Goal: Information Seeking & Learning: Learn about a topic

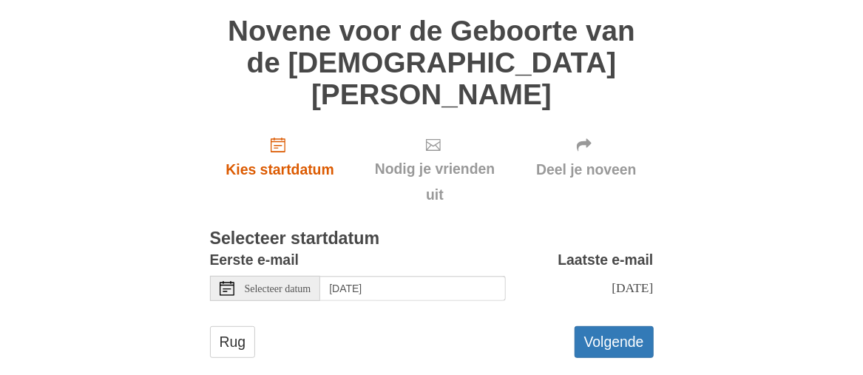
scroll to position [113, 0]
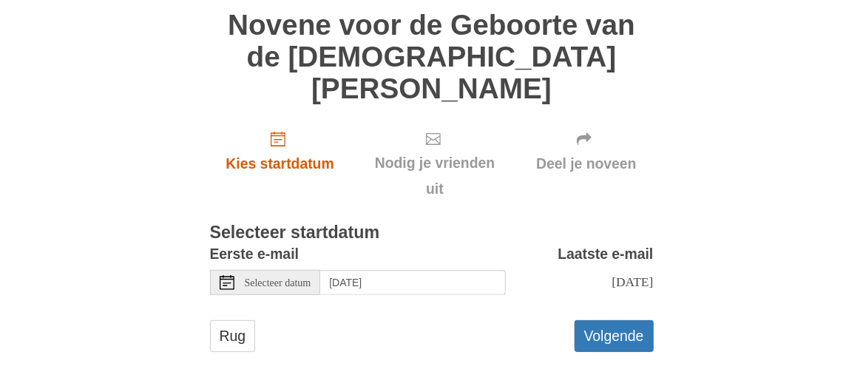
click at [350, 223] on font "Selecteer startdatum" at bounding box center [295, 232] width 170 height 19
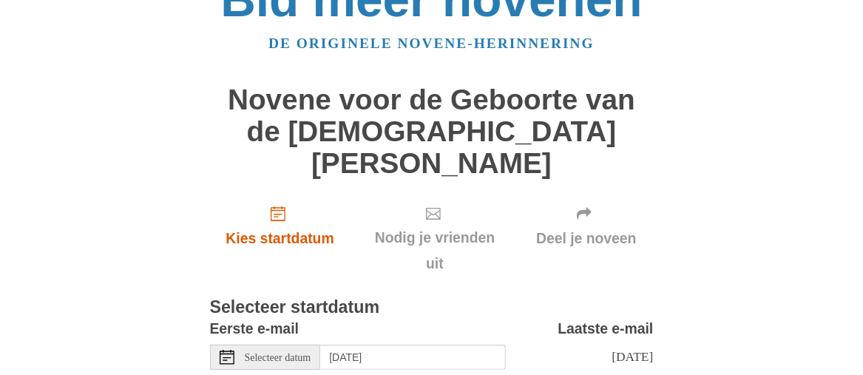
scroll to position [0, 0]
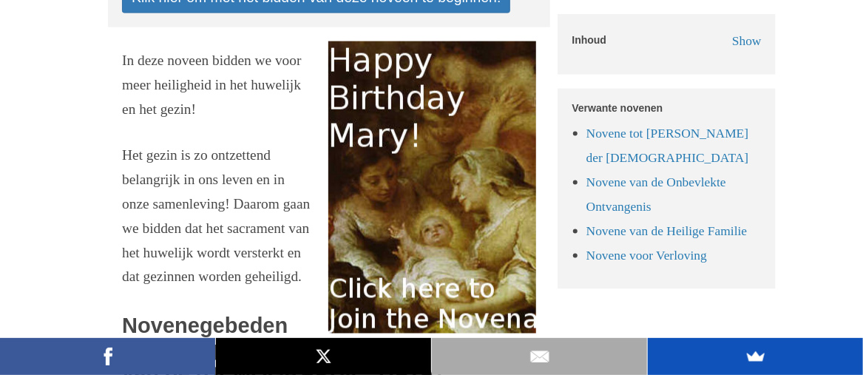
scroll to position [840, 0]
click at [397, 306] on img at bounding box center [432, 187] width 208 height 292
click at [372, 276] on img at bounding box center [432, 187] width 208 height 292
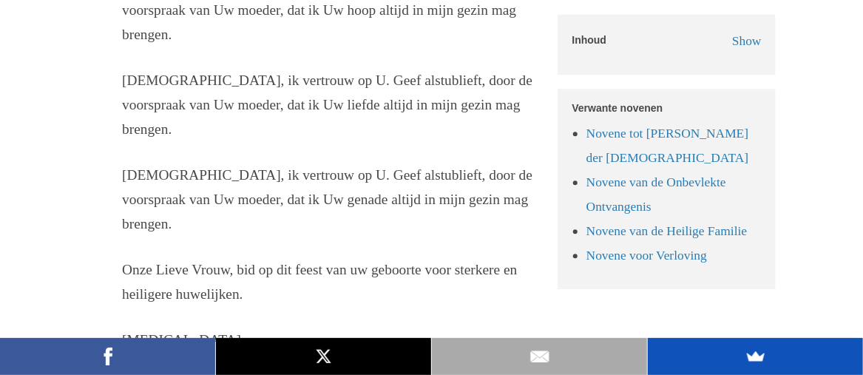
scroll to position [3758, 0]
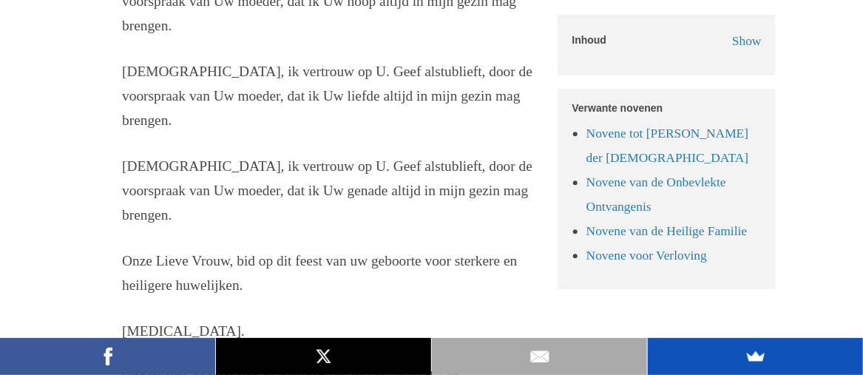
click at [371, 228] on p "Jezus, ik vertrouw op U. Geef alstublieft, door de voorspraak van Uw moeder, da…" at bounding box center [329, 191] width 414 height 73
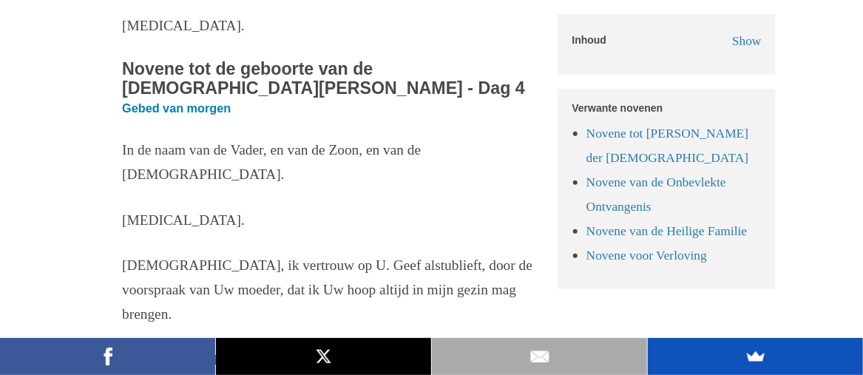
scroll to position [4650, 0]
